Goal: Task Accomplishment & Management: Manage account settings

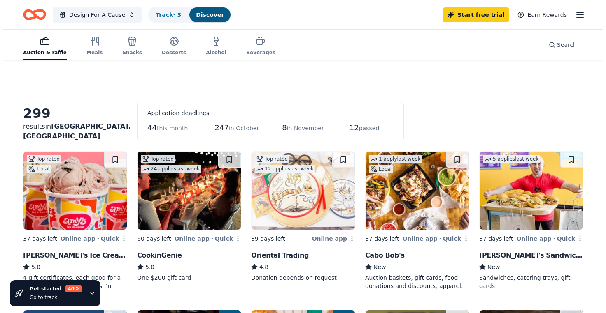
scroll to position [329, 0]
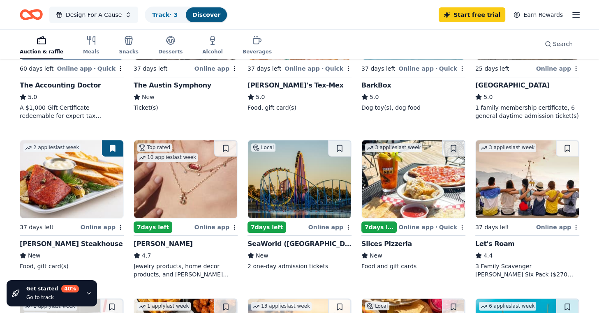
click at [115, 15] on span "Design For A Cause" at bounding box center [94, 15] width 56 height 10
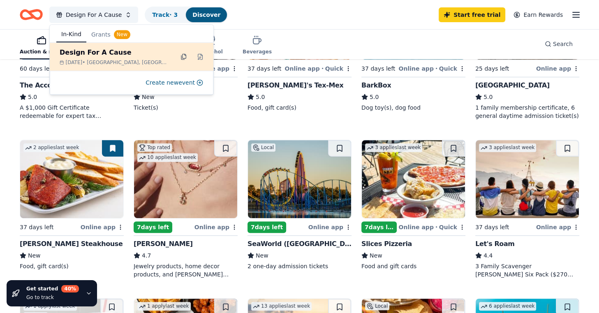
click at [184, 58] on button at bounding box center [183, 56] width 13 height 13
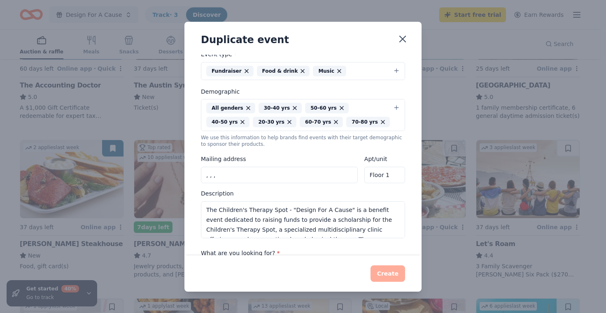
scroll to position [123, 0]
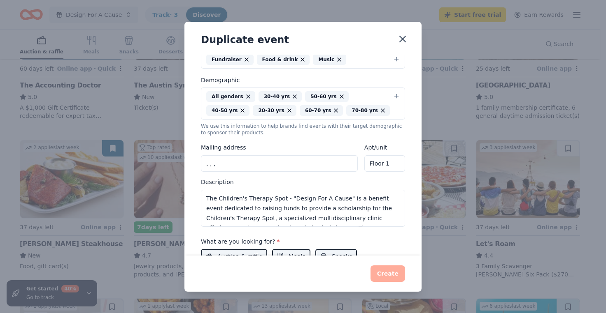
click at [244, 158] on input ", , ," at bounding box center [279, 164] width 157 height 16
type input "[STREET_ADDRESS][PERSON_NAME]"
click at [276, 190] on textarea "The Children's Therapy Spot - "Design For A Cause" is a benefit event dedicated…" at bounding box center [303, 208] width 204 height 37
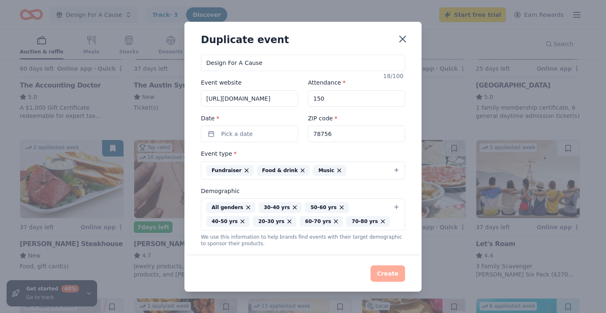
scroll to position [0, 0]
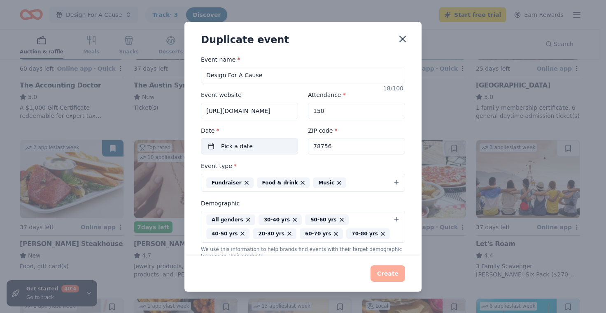
click at [229, 147] on span "Pick a date" at bounding box center [237, 147] width 32 height 10
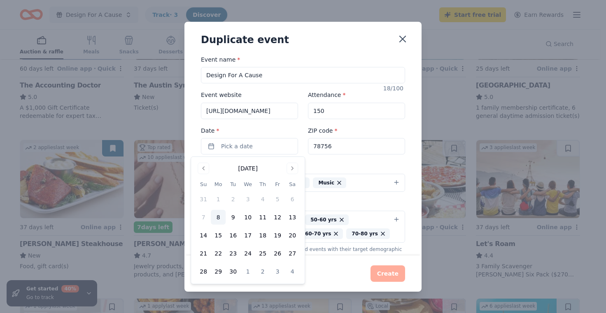
click at [296, 162] on div "[DATE]" at bounding box center [248, 168] width 104 height 12
click at [295, 167] on button "Go to next month" at bounding box center [292, 169] width 12 height 12
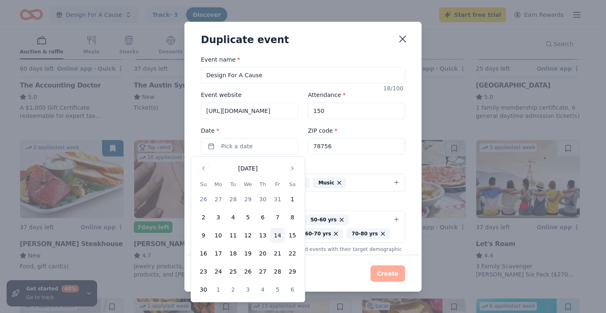
click at [284, 234] on button "14" at bounding box center [277, 235] width 15 height 15
click at [333, 162] on div "Event type * Fundraiser Food & drink Music" at bounding box center [303, 176] width 204 height 31
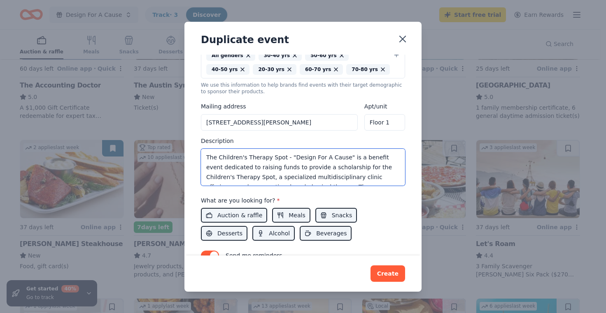
drag, startPoint x: 288, startPoint y: 153, endPoint x: 174, endPoint y: 156, distance: 114.0
click at [174, 156] on div "Duplicate event Event name * Design For A Cause 18 /100 Event website [URL][DOM…" at bounding box center [303, 156] width 606 height 313
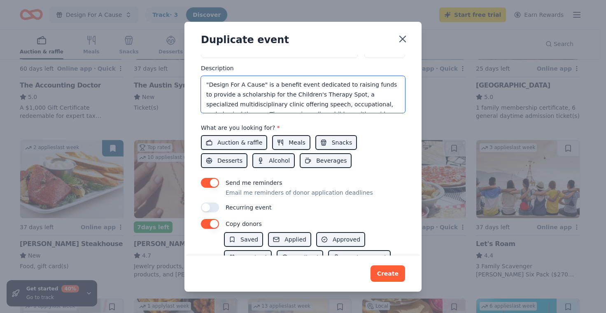
scroll to position [247, 0]
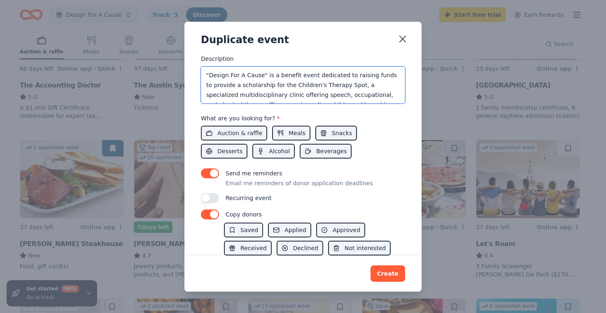
type textarea ""Design For A Cause" is a benefit event dedicated to raising funds to provide a…"
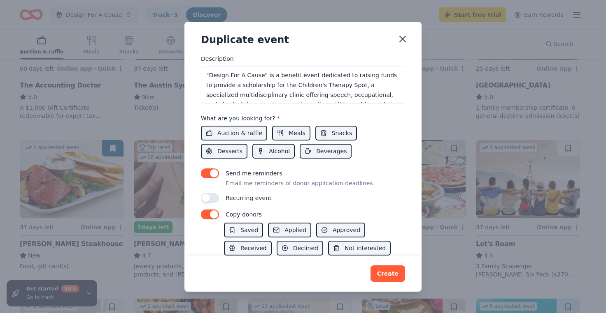
click at [210, 199] on button "button" at bounding box center [210, 198] width 18 height 10
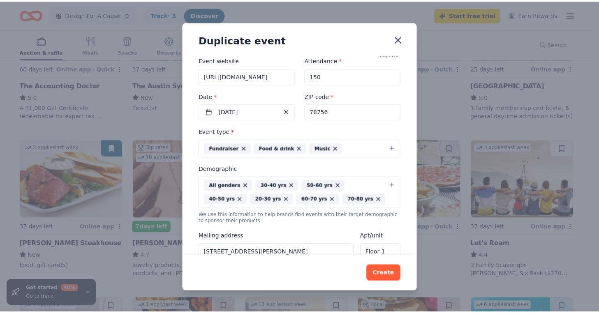
scroll to position [0, 0]
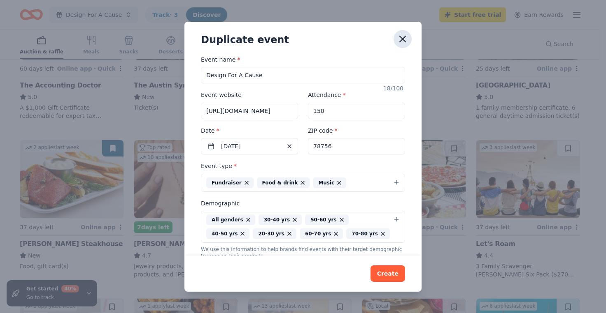
click at [402, 43] on icon "button" at bounding box center [403, 39] width 12 height 12
click at [408, 42] on button "button" at bounding box center [402, 39] width 18 height 18
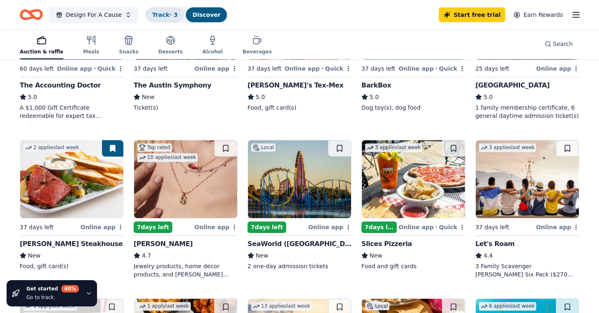
click at [156, 16] on link "Track · 3" at bounding box center [165, 15] width 26 height 7
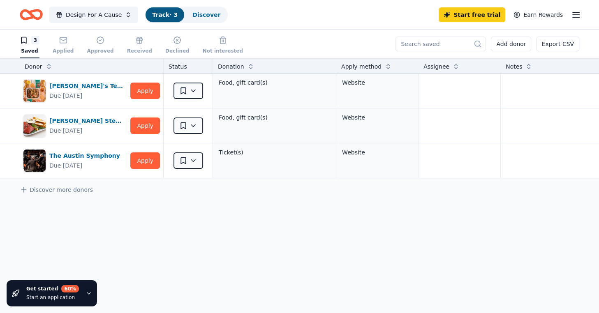
click at [578, 13] on icon "button" at bounding box center [576, 15] width 10 height 10
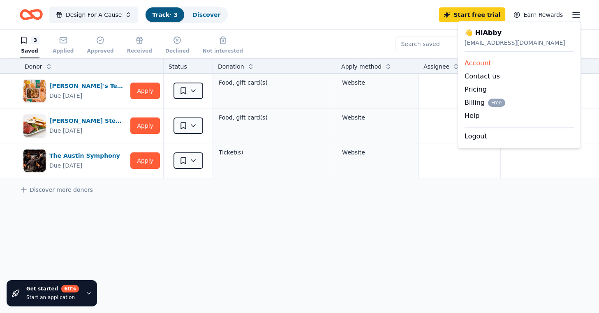
click at [487, 65] on link "Account" at bounding box center [478, 63] width 27 height 8
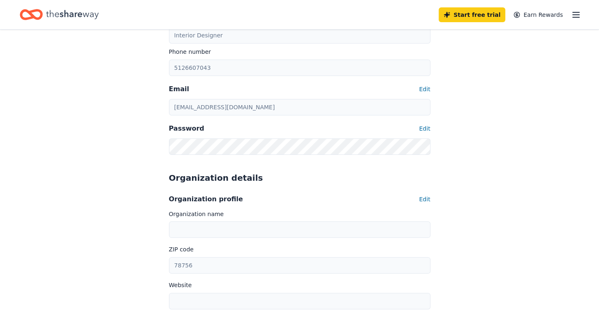
scroll to position [123, 0]
click at [421, 196] on button "Edit" at bounding box center [424, 199] width 11 height 10
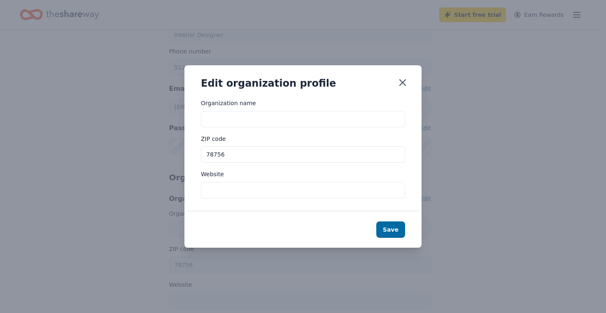
click at [266, 121] on input "Organization name" at bounding box center [303, 119] width 204 height 16
type input "Living Oak"
click at [243, 188] on input "Website" at bounding box center [303, 190] width 204 height 16
paste input "[URL][DOMAIN_NAME]"
type input "[URL][DOMAIN_NAME]"
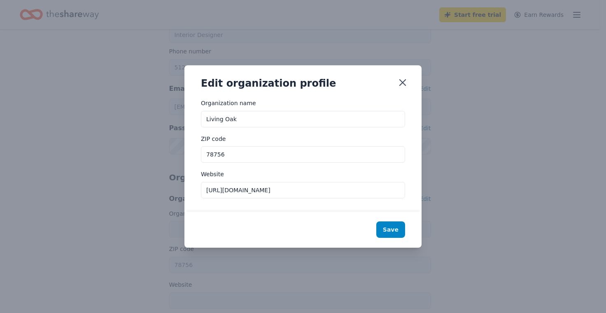
click at [394, 226] on button "Save" at bounding box center [390, 230] width 29 height 16
type input "Living Oak"
type input "[URL][DOMAIN_NAME]"
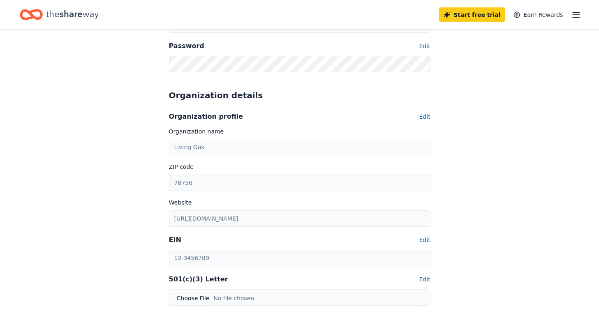
scroll to position [247, 0]
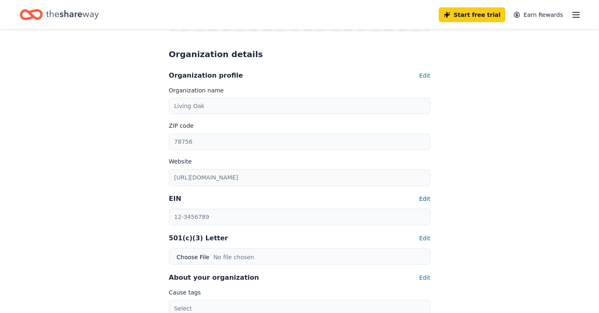
click at [430, 201] on button "Edit" at bounding box center [424, 199] width 11 height 10
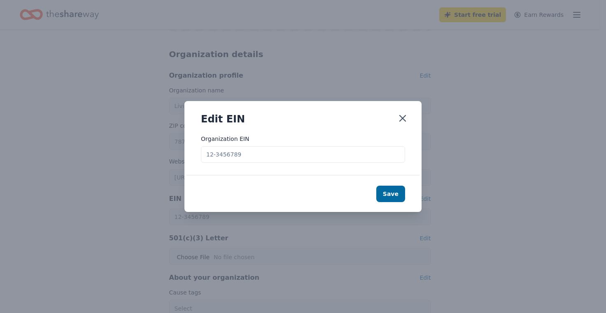
click at [219, 157] on input "Organization EIN" at bounding box center [303, 154] width 204 height 16
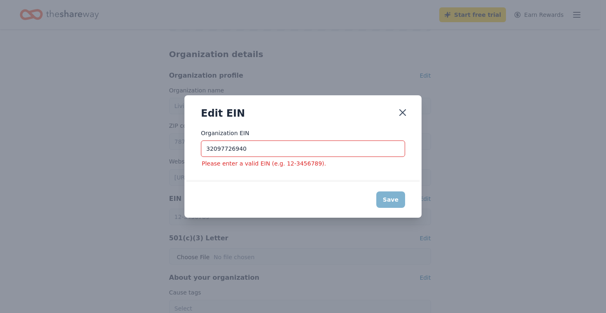
click at [210, 149] on input "32097726940" at bounding box center [303, 149] width 204 height 16
click at [227, 151] on input "3-2097726940" at bounding box center [303, 149] width 204 height 16
click at [228, 151] on input "3-2097726940" at bounding box center [303, 149] width 204 height 16
click at [245, 151] on input "[PHONE_NUMBER]" at bounding box center [303, 149] width 204 height 16
type input "3-20977-2694-0"
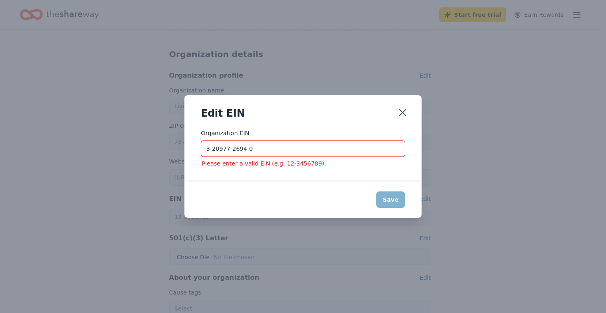
click at [392, 198] on div "Save" at bounding box center [302, 200] width 237 height 36
click at [402, 114] on icon "button" at bounding box center [403, 113] width 12 height 12
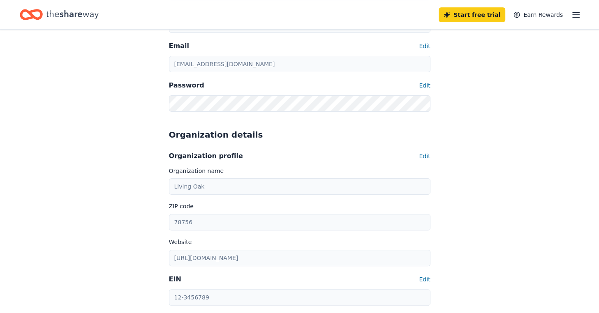
scroll to position [165, 0]
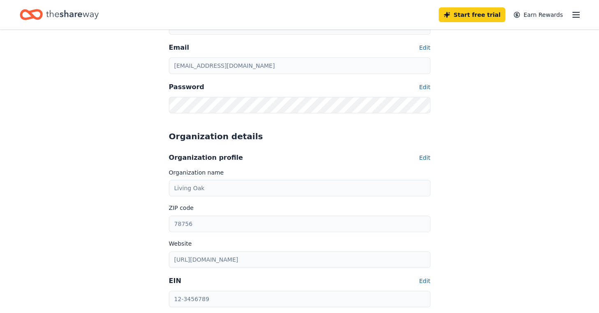
click at [28, 18] on icon "Home" at bounding box center [27, 14] width 13 height 8
